Goal: Navigation & Orientation: Find specific page/section

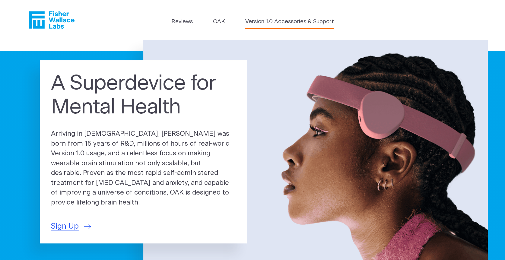
click at [281, 24] on link "Version 1.0 Accessories & Support" at bounding box center [289, 21] width 89 height 8
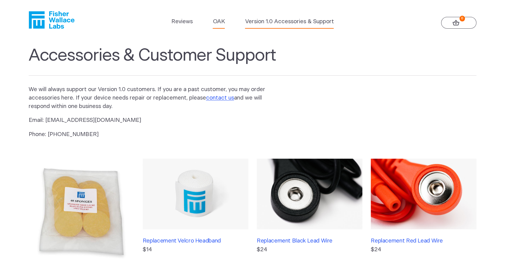
click at [218, 23] on link "OAK" at bounding box center [219, 21] width 12 height 8
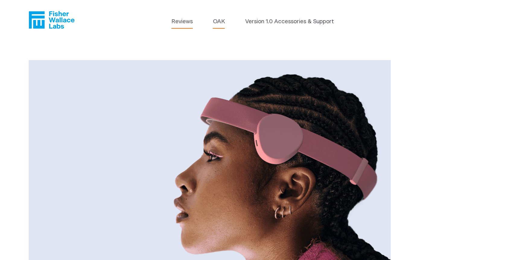
click at [177, 22] on link "Reviews" at bounding box center [181, 21] width 21 height 8
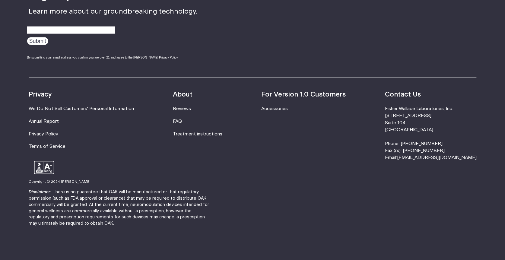
scroll to position [809, 0]
